Goal: Task Accomplishment & Management: Manage account settings

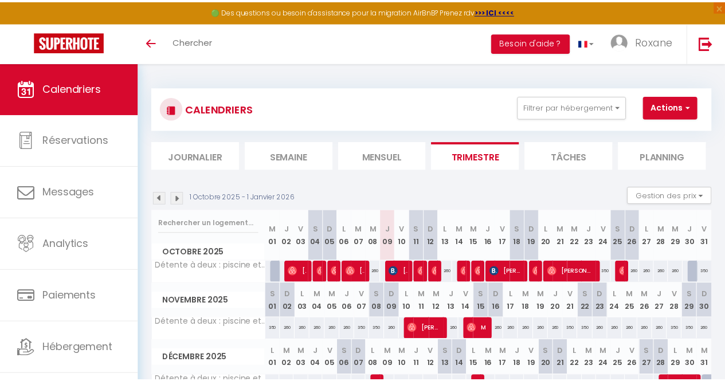
scroll to position [72, 0]
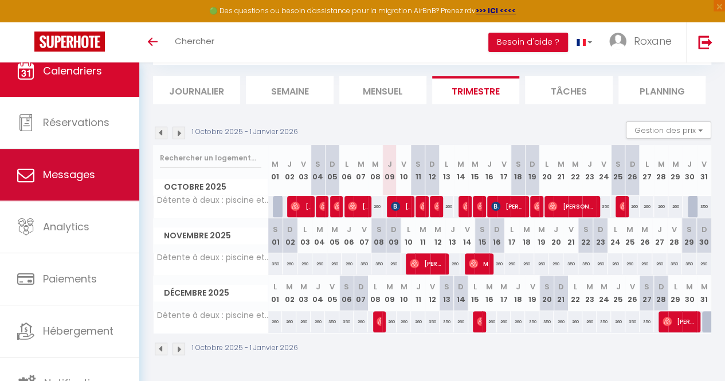
click at [76, 176] on span "Messages" at bounding box center [69, 174] width 52 height 14
select select "message"
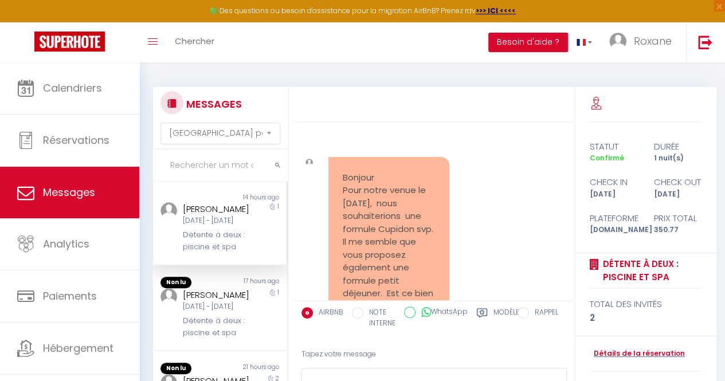
scroll to position [5699, 0]
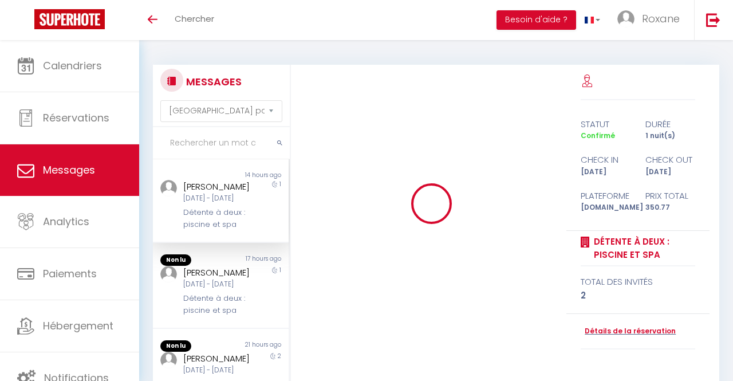
select select "message"
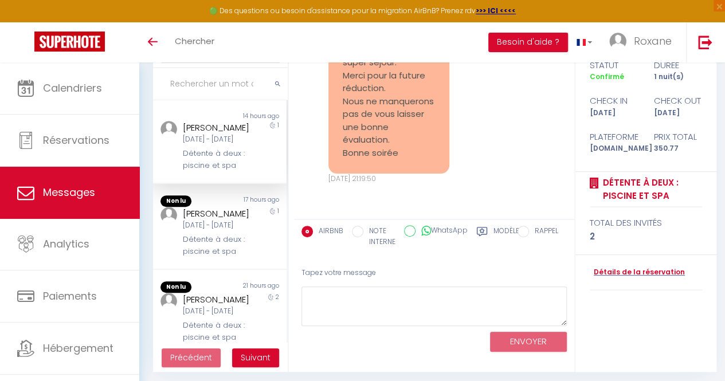
scroll to position [85, 0]
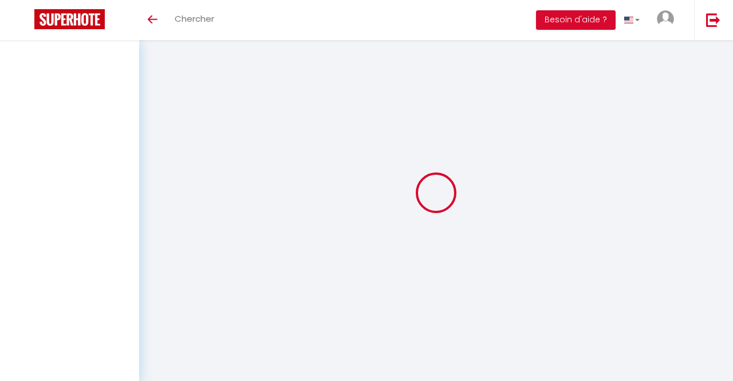
select select "message"
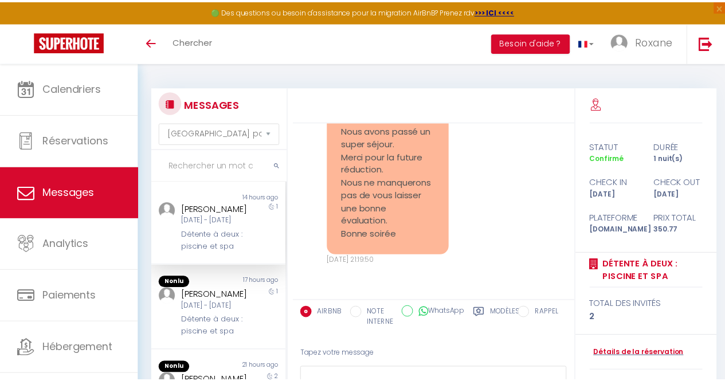
scroll to position [5699, 0]
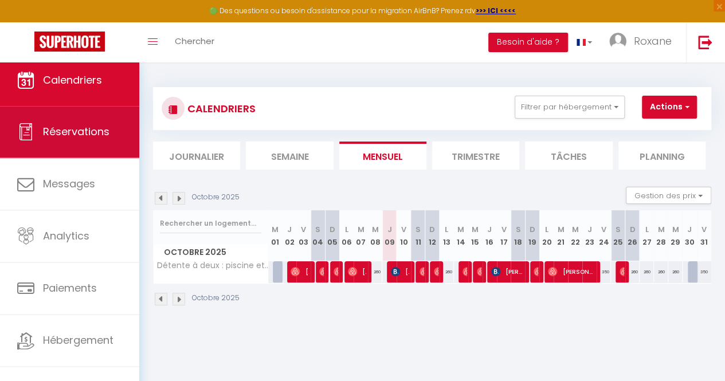
click at [91, 144] on link "Réservations" at bounding box center [69, 132] width 139 height 52
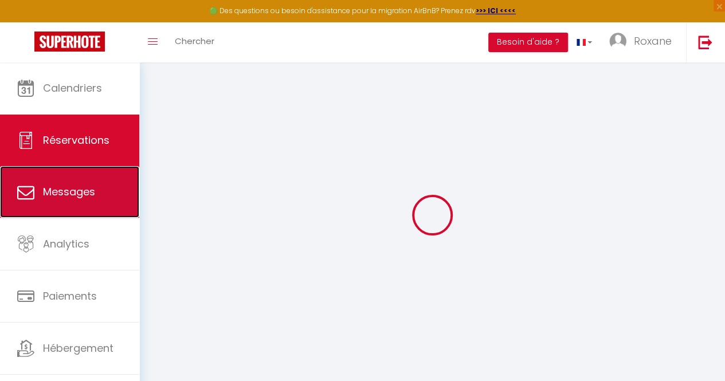
click at [69, 182] on link "Messages" at bounding box center [69, 192] width 139 height 52
select select "message"
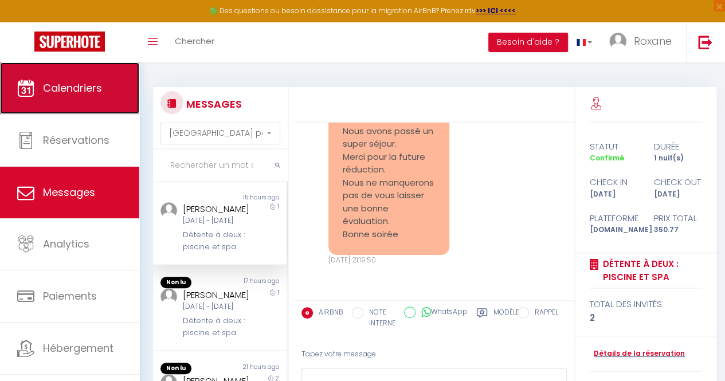
click at [73, 91] on span "Calendriers" at bounding box center [72, 88] width 59 height 14
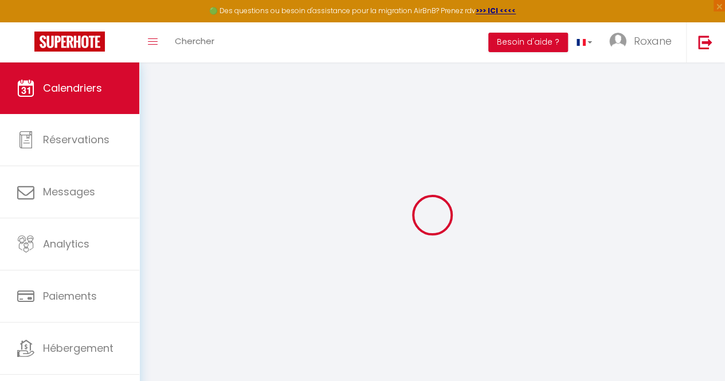
select select
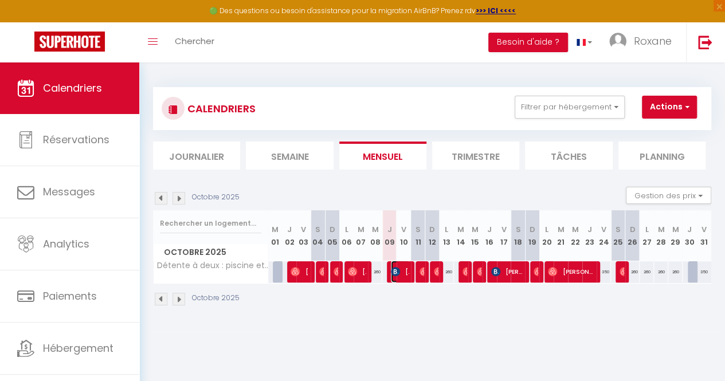
click at [393, 276] on img at bounding box center [395, 271] width 9 height 9
select select "OK"
select select "0"
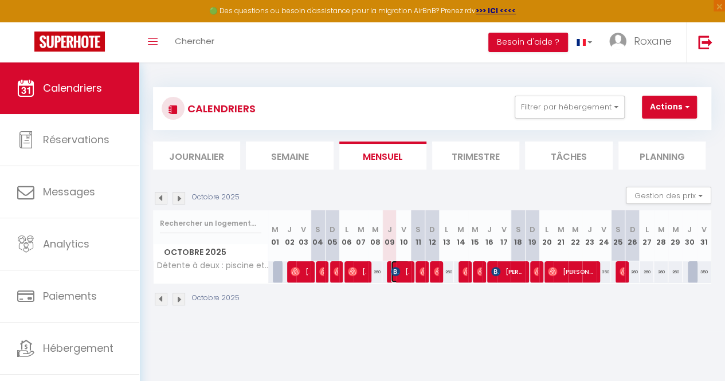
select select "1"
select select
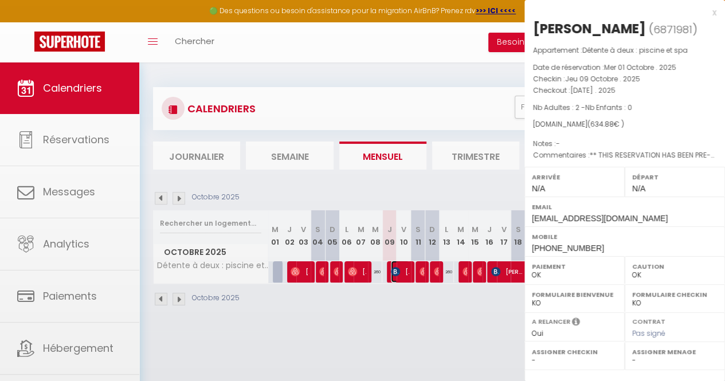
select select "43782"
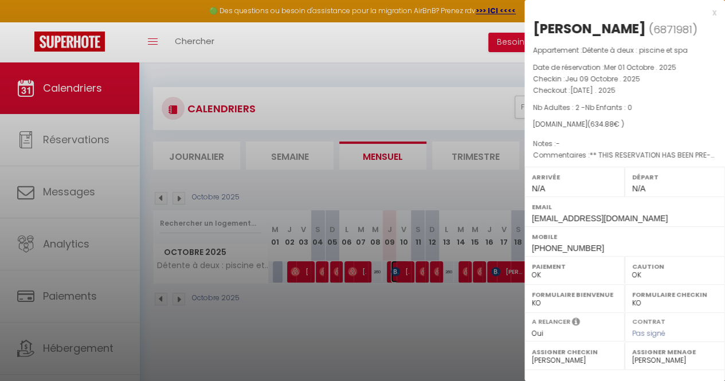
scroll to position [150, 0]
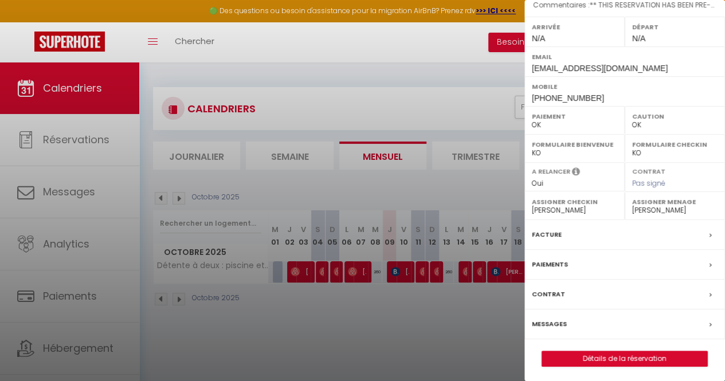
click at [584, 320] on div "Messages" at bounding box center [624, 324] width 201 height 30
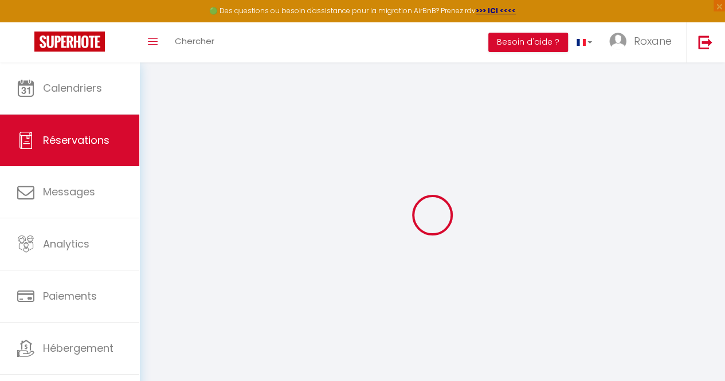
select select
checkbox input "false"
select select
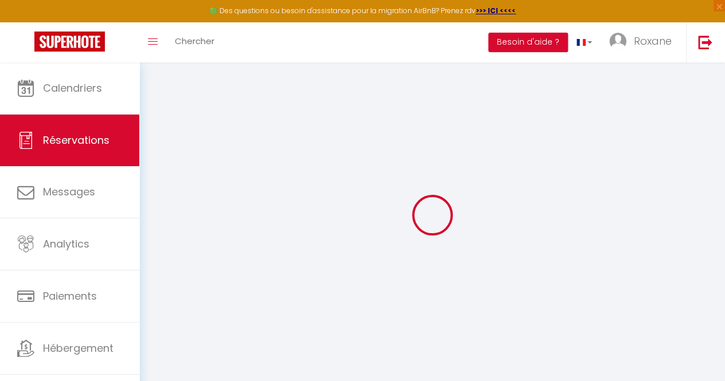
checkbox input "false"
type textarea "** THIS RESERVATION HAS BEEN PRE-PAID ** BOOKING NOTE : Payment charge is EUR 8…"
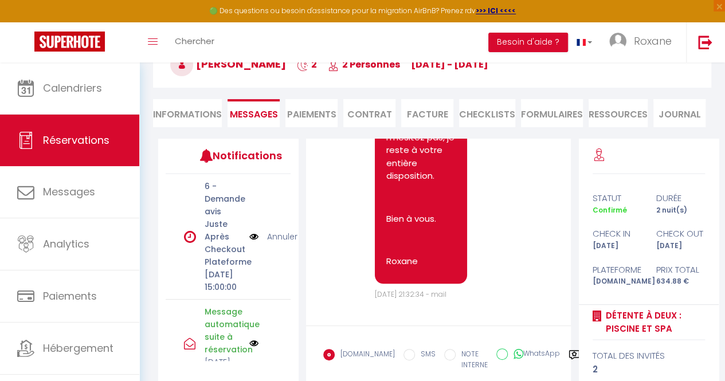
scroll to position [166, 0]
